Goal: Information Seeking & Learning: Learn about a topic

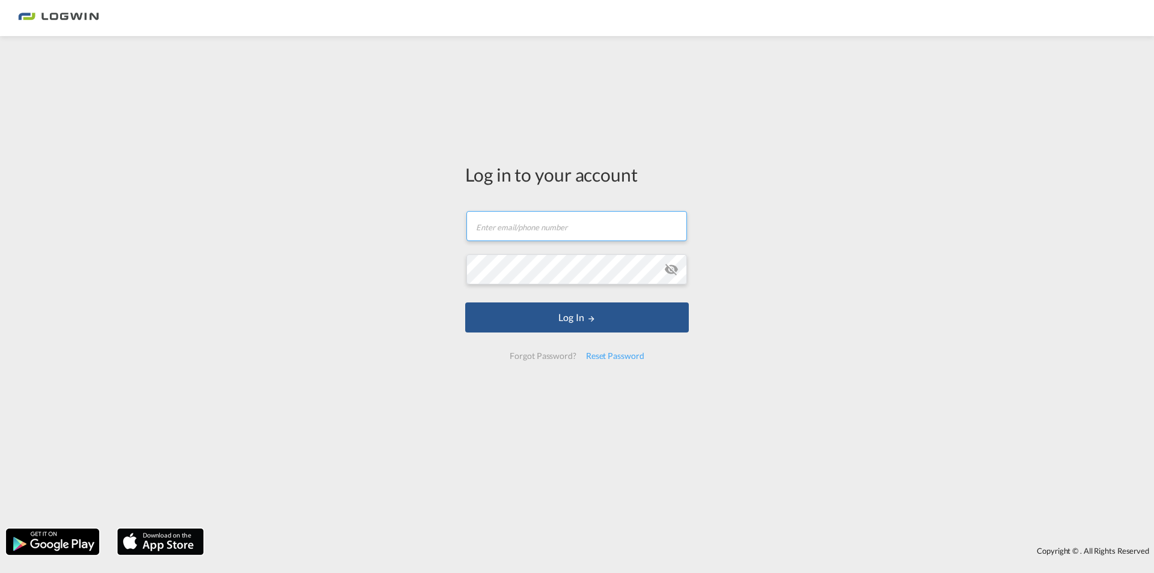
click at [539, 236] on input "text" at bounding box center [576, 226] width 221 height 30
type input "edwin.markman@logwin-logistics.com"
click at [465, 302] on button "Log In" at bounding box center [577, 317] width 224 height 30
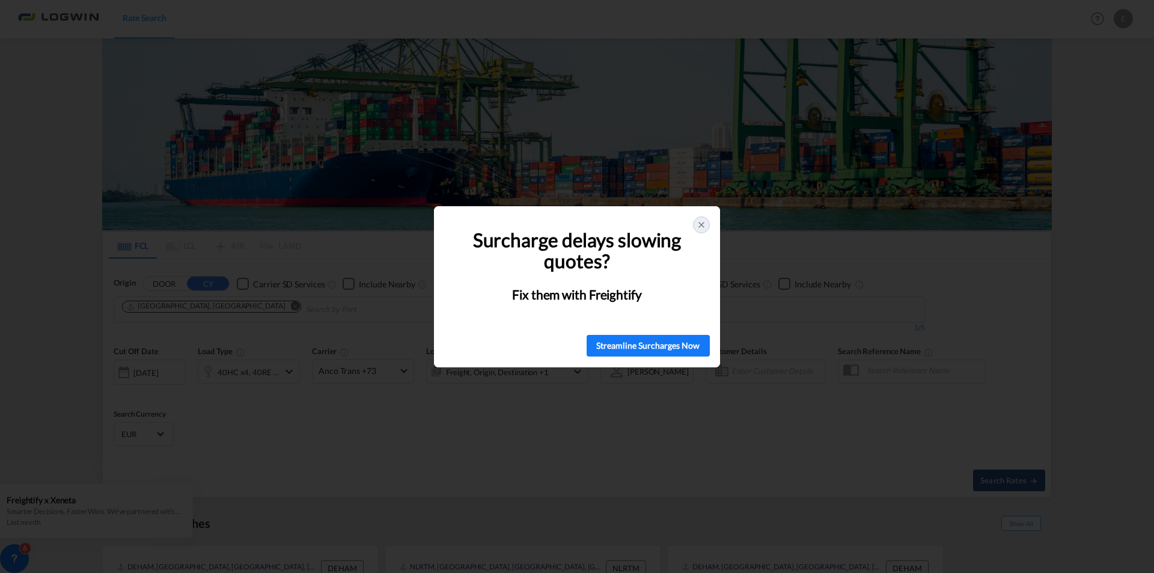
click at [700, 224] on icon at bounding box center [702, 225] width 10 height 10
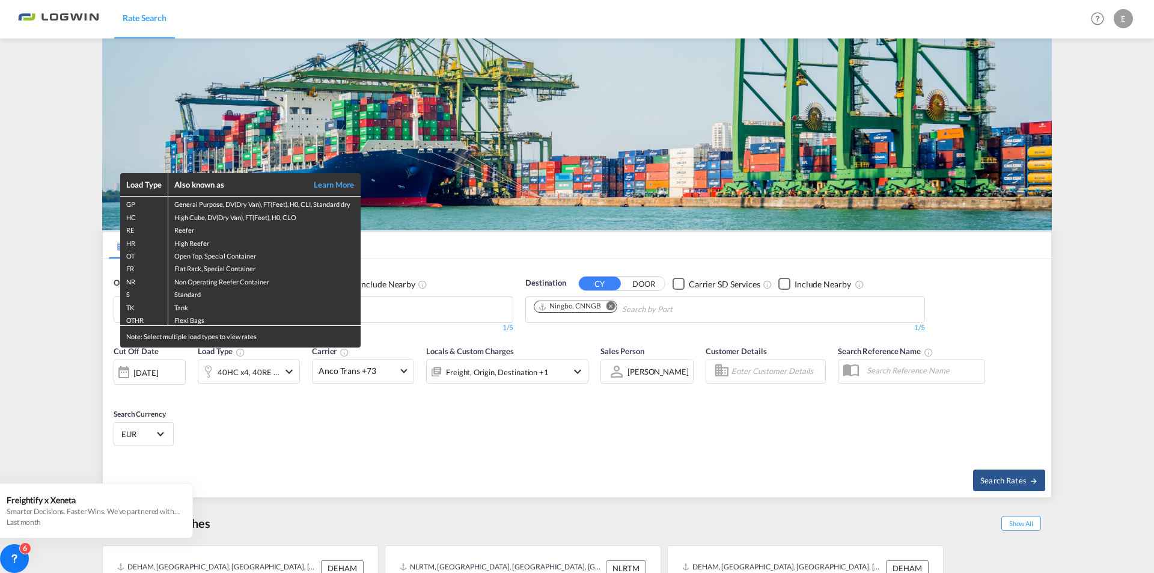
click at [669, 489] on div "Load Type Also known as Learn More GP General Purpose, DV(Dry Van), FT(Feet), H…" at bounding box center [577, 286] width 1154 height 573
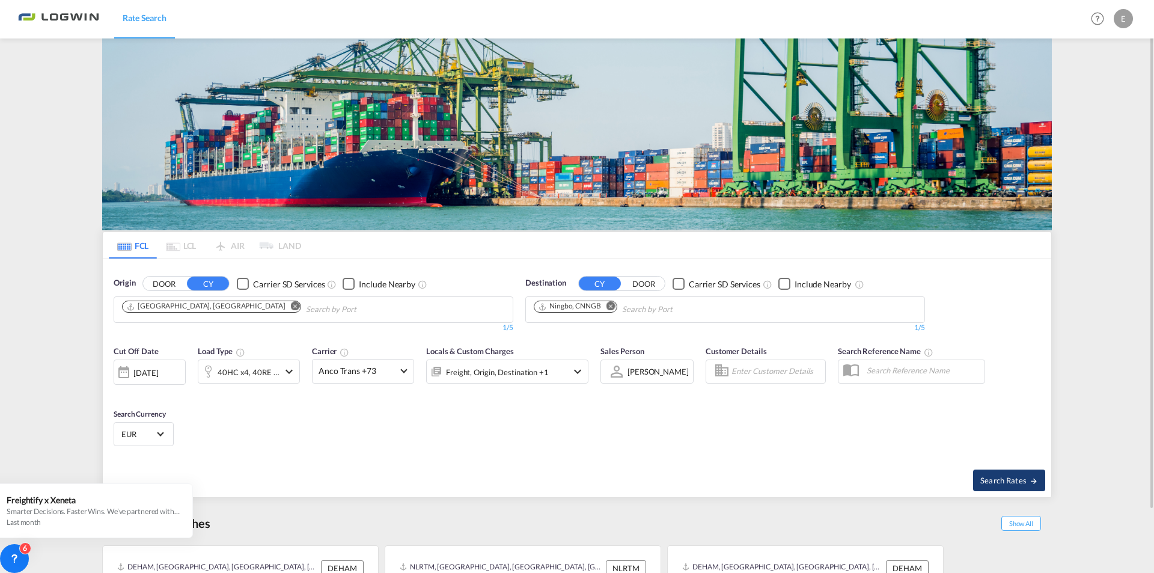
click at [1031, 478] on md-icon "icon-arrow-right" at bounding box center [1033, 481] width 8 height 8
type input "DEHAM to CNNGB / [DATE]"
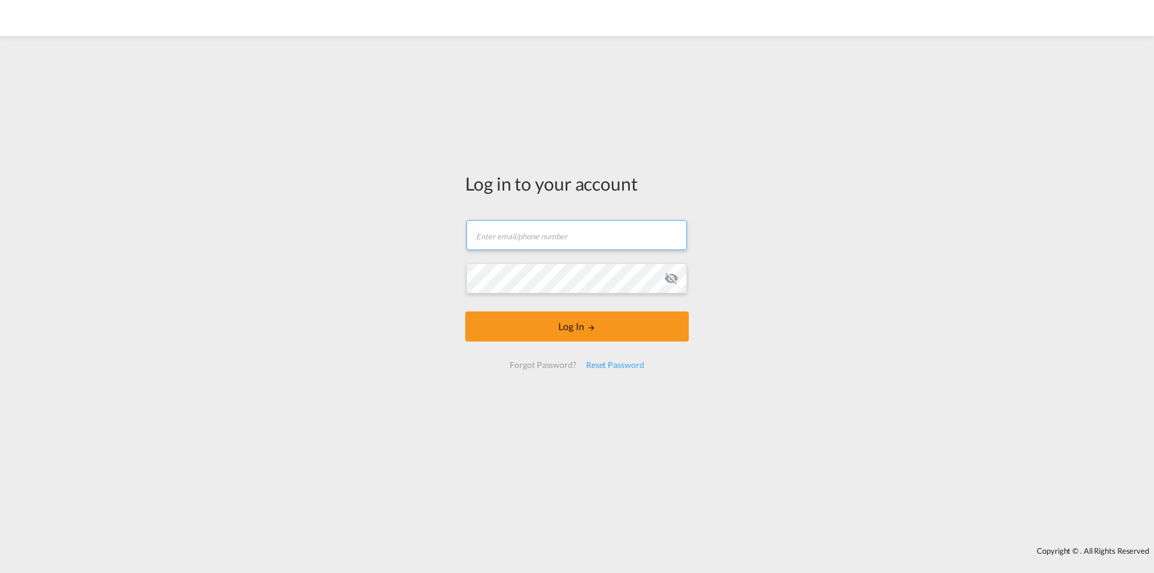
click at [559, 240] on input "text" at bounding box center [576, 235] width 221 height 30
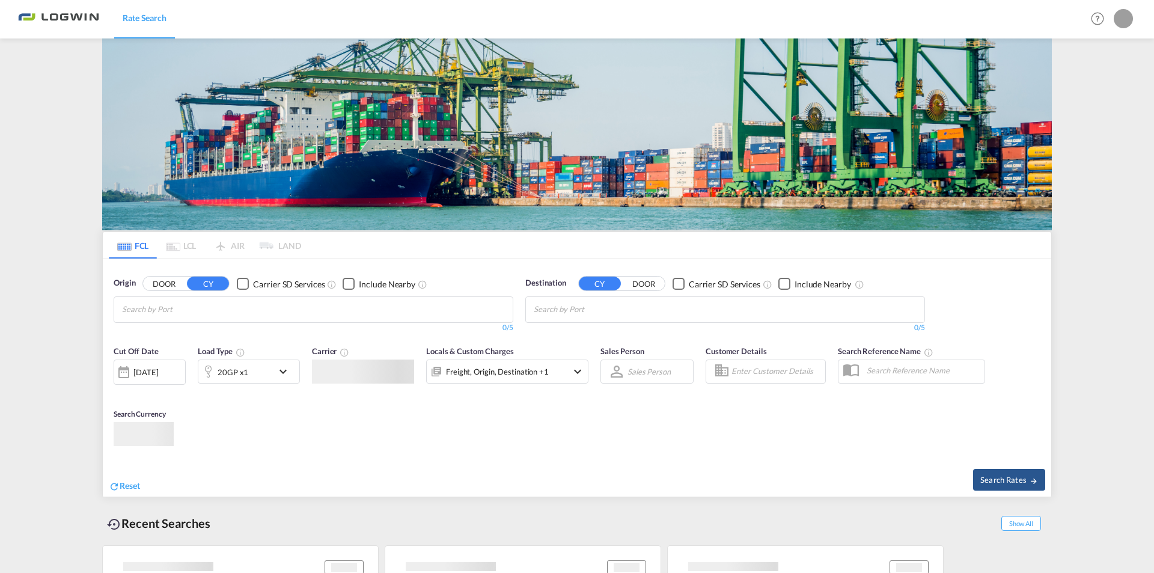
type input "edwi"
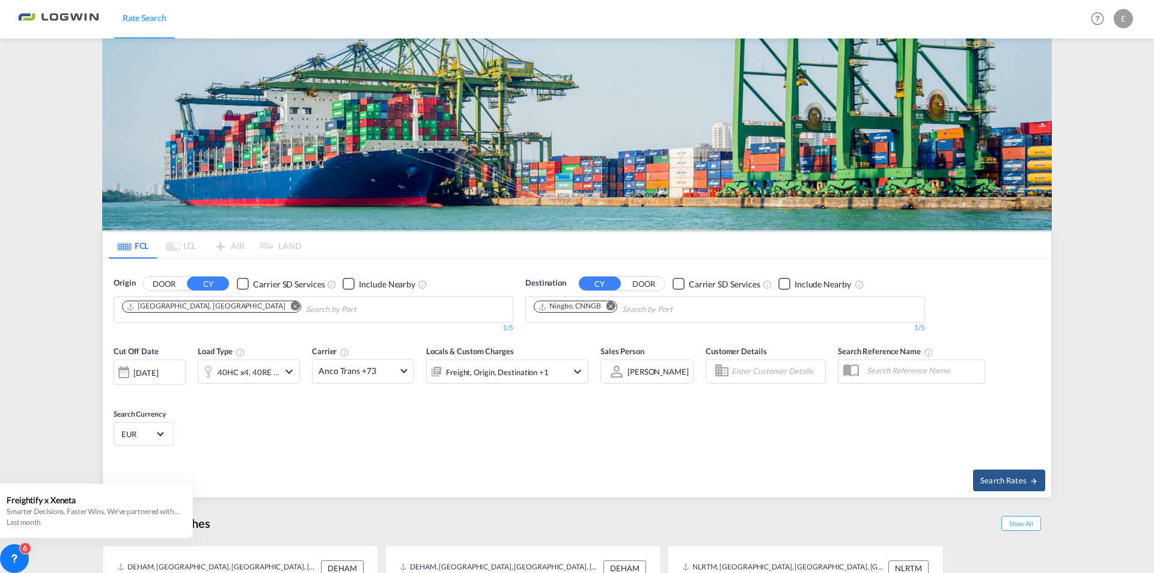
click at [995, 297] on div "Origin DOOR CY Carrier SD Services Include Nearby [GEOGRAPHIC_DATA], [GEOGRAPHI…" at bounding box center [577, 299] width 948 height 80
click at [1004, 476] on span "Search Rates" at bounding box center [1009, 480] width 58 height 10
type input "DEHAM to CNNGB / [DATE]"
